Goal: Find specific page/section: Find specific page/section

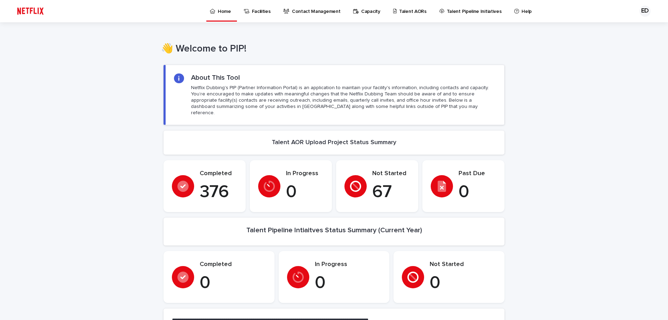
click at [403, 11] on p "Talent AORs" at bounding box center [412, 7] width 27 height 15
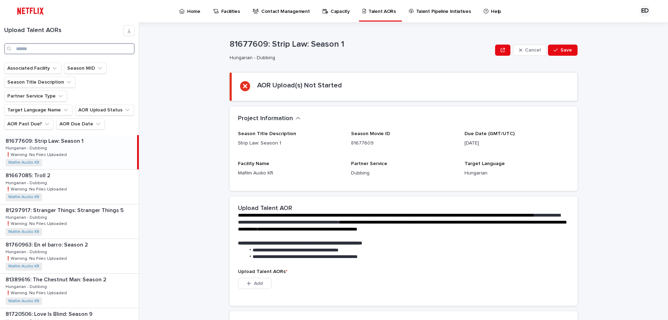
click at [73, 52] on input "Search" at bounding box center [69, 48] width 131 height 11
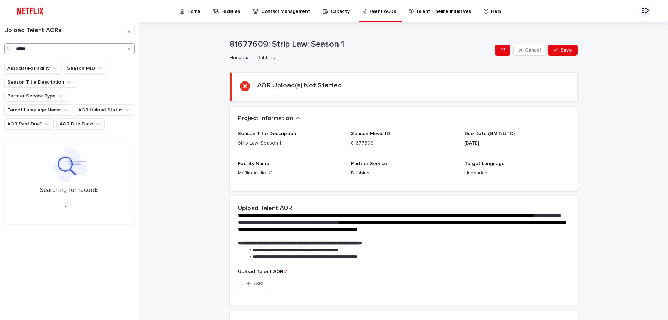
type input "*****"
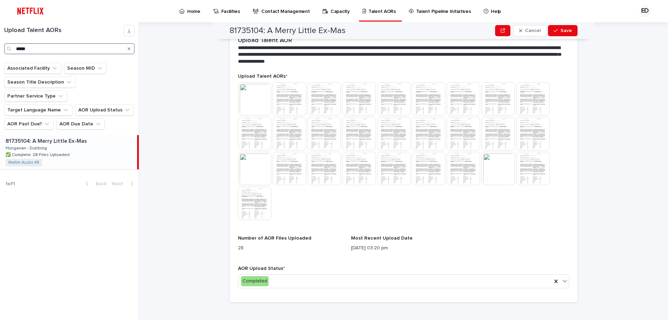
scroll to position [181, 0]
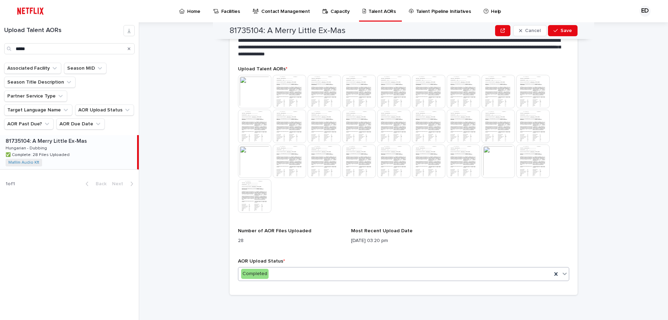
click at [564, 274] on icon at bounding box center [564, 273] width 7 height 7
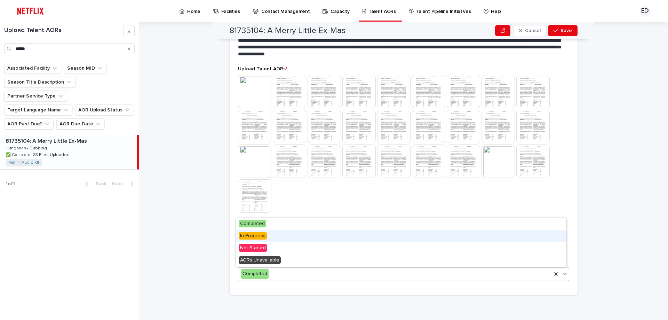
click at [259, 235] on span "In Progress" at bounding box center [253, 236] width 28 height 8
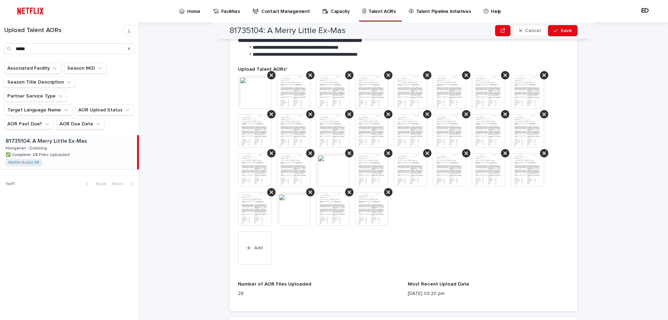
scroll to position [278, 0]
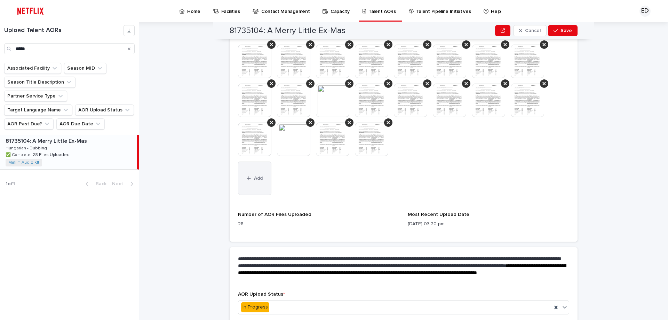
click at [258, 169] on button "Add" at bounding box center [254, 177] width 33 height 33
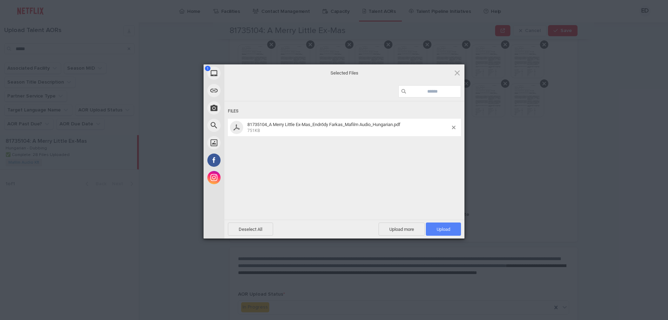
click at [434, 226] on span "Upload 1" at bounding box center [443, 228] width 35 height 13
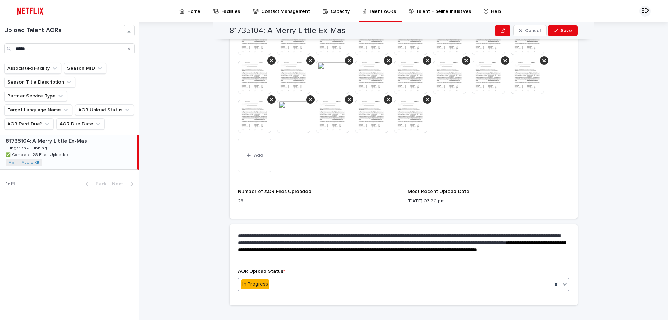
scroll to position [312, 0]
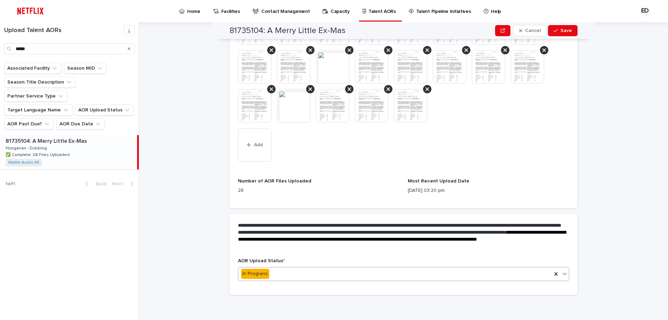
click at [562, 274] on icon at bounding box center [564, 273] width 7 height 7
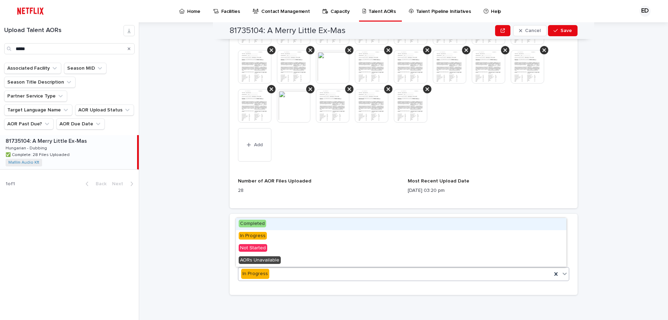
click at [269, 221] on div "Completed" at bounding box center [401, 224] width 331 height 12
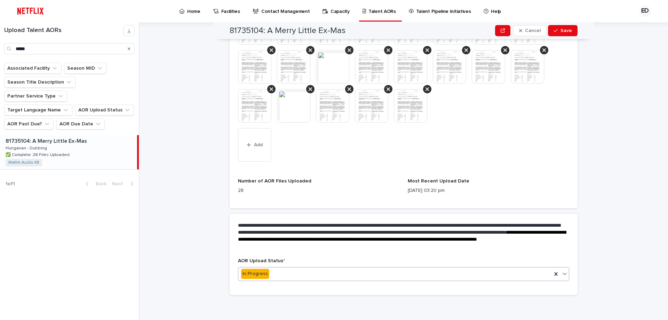
scroll to position [0, 0]
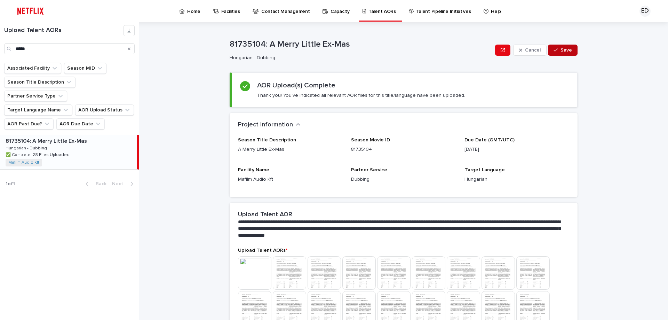
click at [561, 48] on span "Save" at bounding box center [566, 50] width 11 height 5
